Goal: Check status: Check status

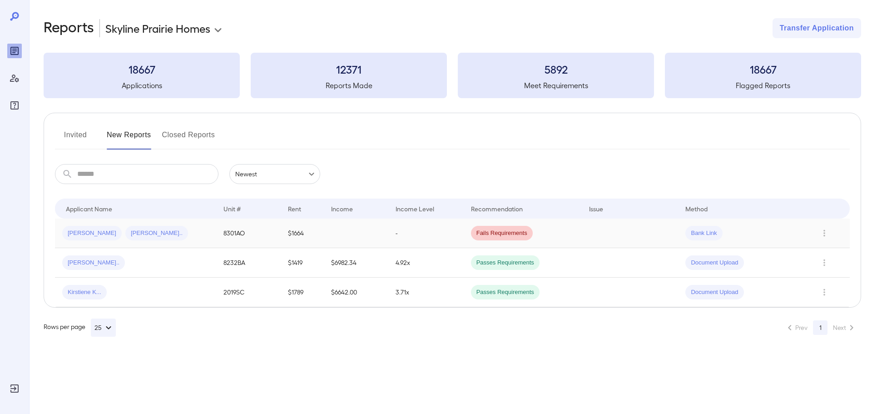
click at [192, 240] on div "Arnold L... Randa K..." at bounding box center [135, 233] width 147 height 15
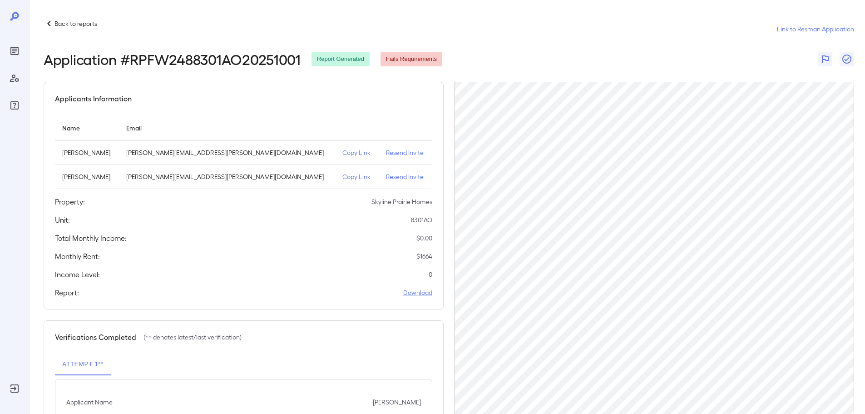
click at [67, 25] on p "Back to reports" at bounding box center [75, 23] width 43 height 9
